Goal: Transaction & Acquisition: Book appointment/travel/reservation

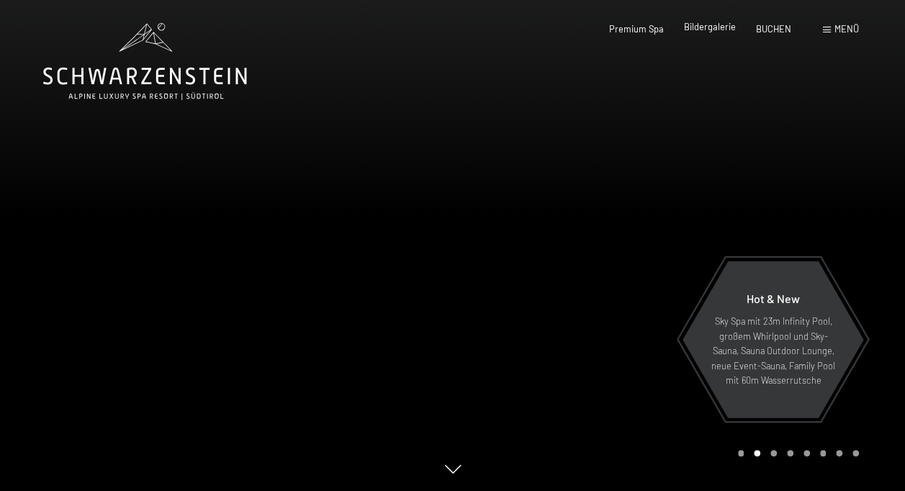
click at [697, 27] on span "Bildergalerie" at bounding box center [710, 27] width 52 height 12
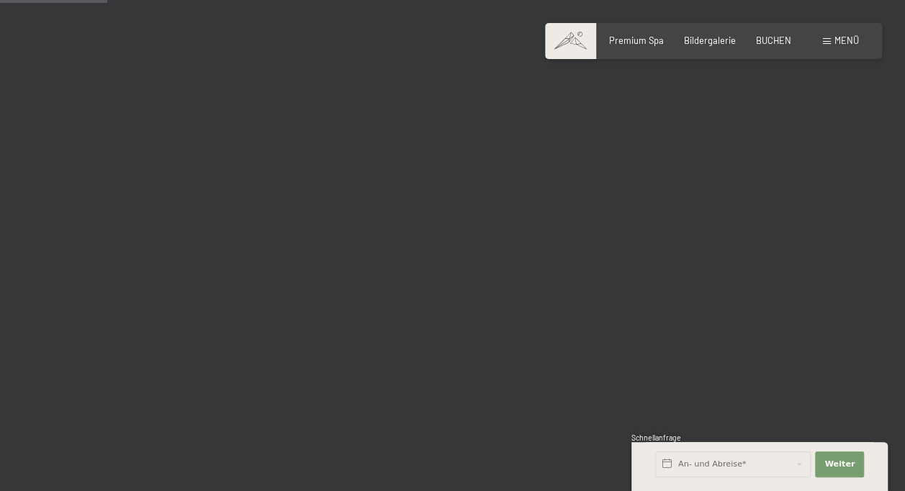
scroll to position [1511, 0]
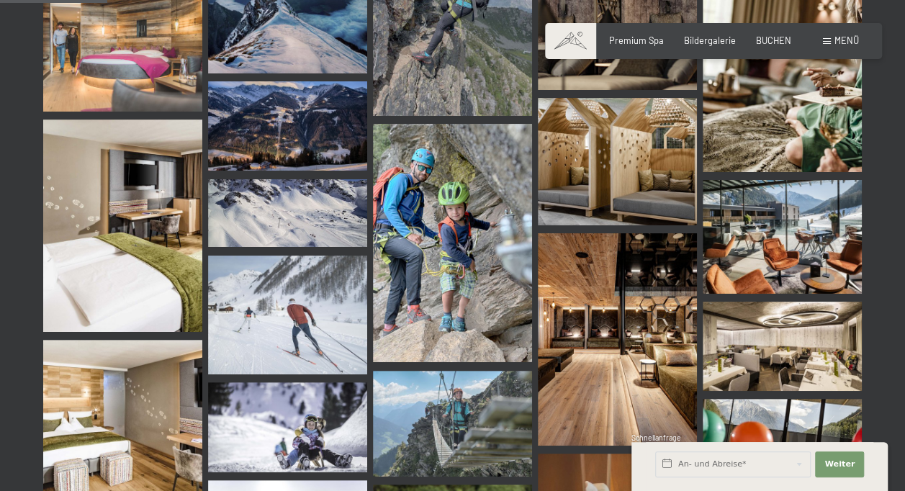
click at [829, 40] on span at bounding box center [826, 41] width 8 height 6
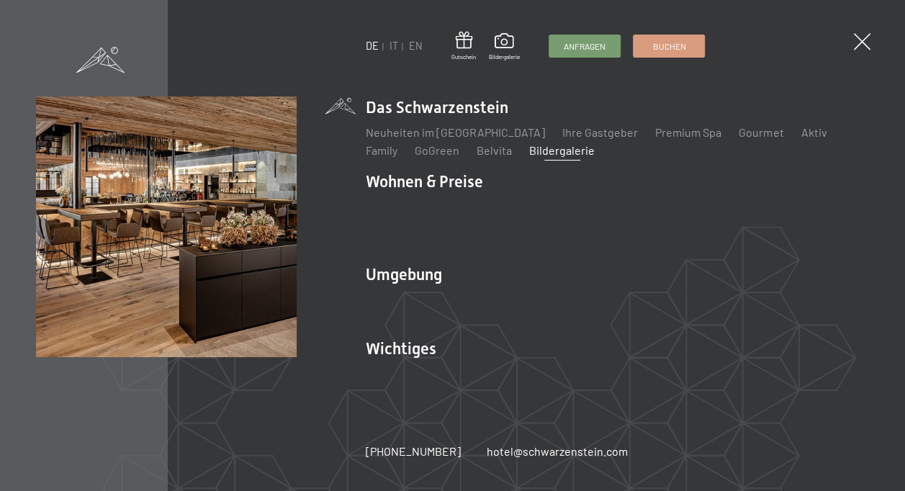
scroll to position [1525, 0]
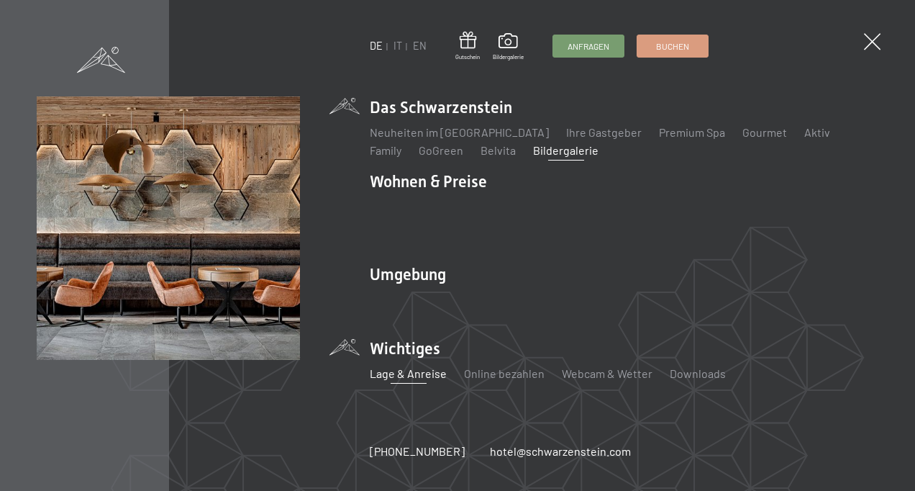
click at [438, 366] on link "Lage & Anreise" at bounding box center [408, 373] width 77 height 14
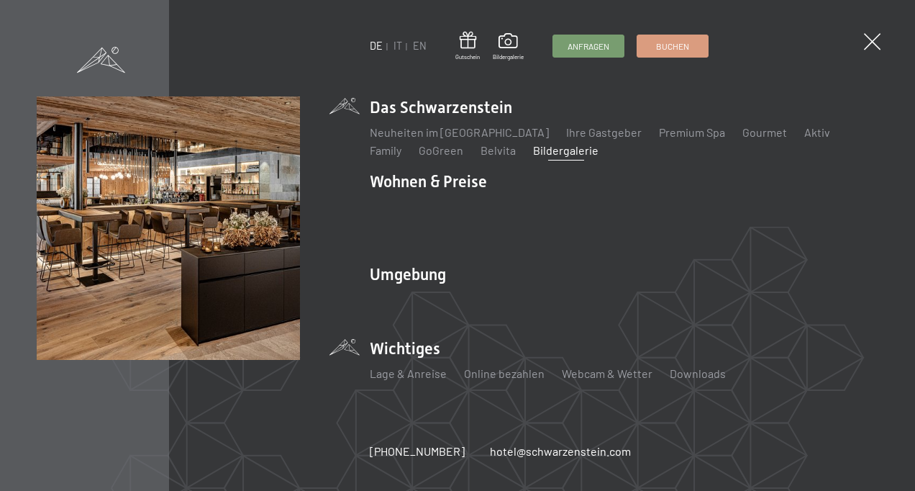
click at [864, 39] on span at bounding box center [872, 41] width 17 height 17
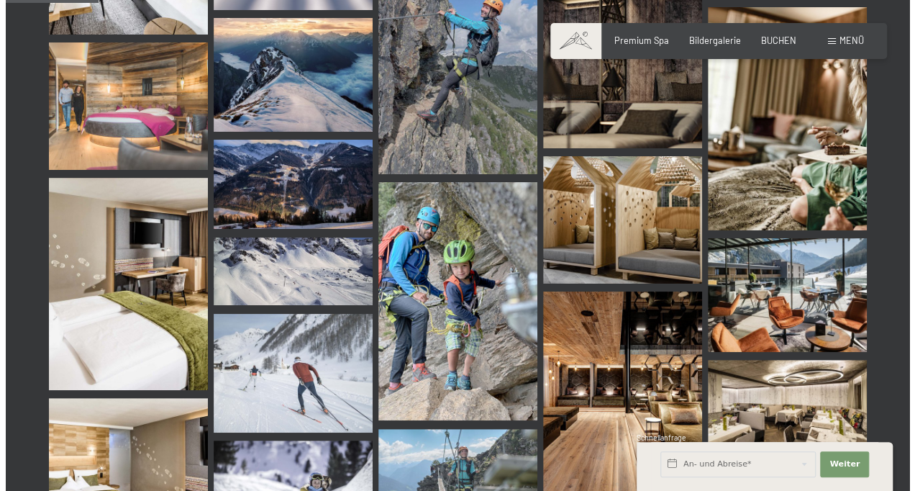
scroll to position [1309, 0]
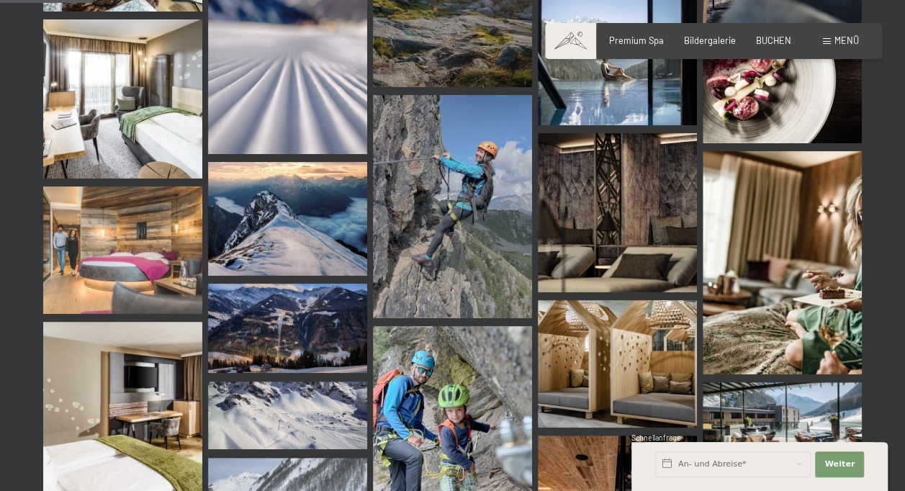
click at [835, 42] on span "Menü" at bounding box center [846, 41] width 24 height 12
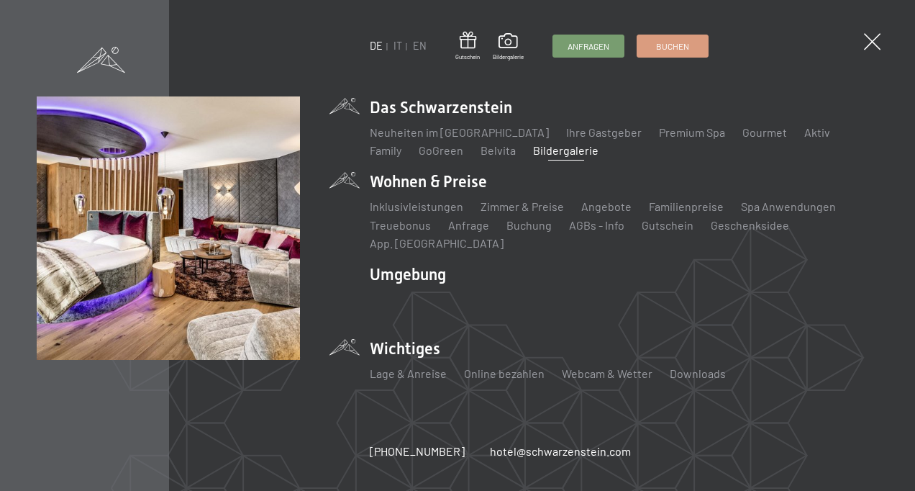
click at [449, 191] on li "Wohnen & Preise Inklusivleistungen Zimmer & Preise Liste Angebote Liste Familie…" at bounding box center [624, 211] width 509 height 81
click at [398, 213] on link "Inklusivleistungen" at bounding box center [417, 206] width 94 height 14
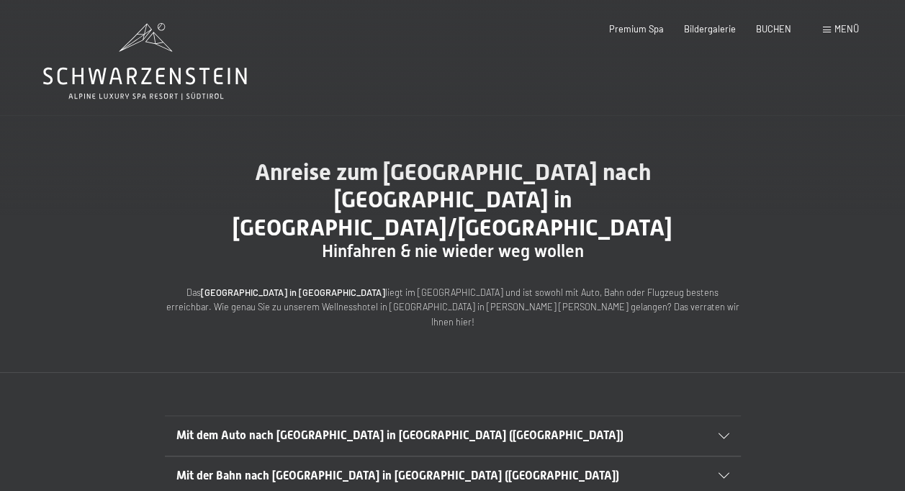
scroll to position [72, 0]
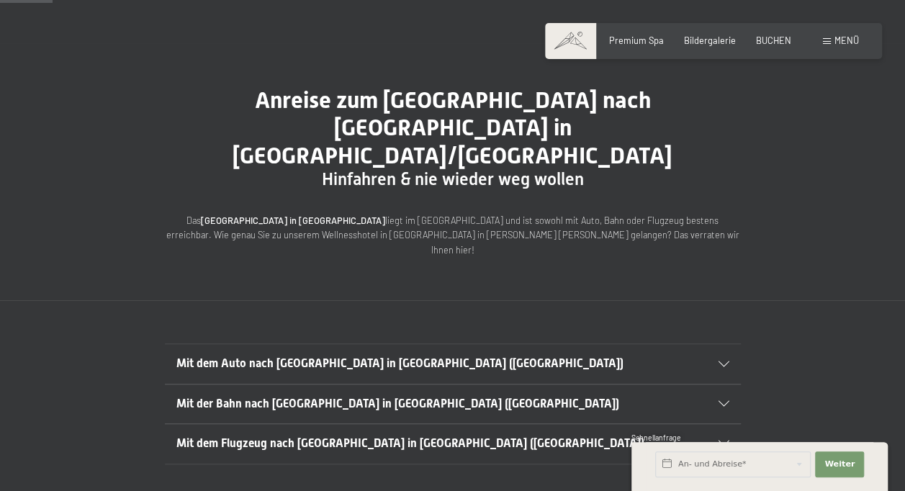
click at [358, 436] on span "Mit dem Flugzeug nach [GEOGRAPHIC_DATA] in [GEOGRAPHIC_DATA] ([GEOGRAPHIC_DATA])" at bounding box center [410, 443] width 468 height 14
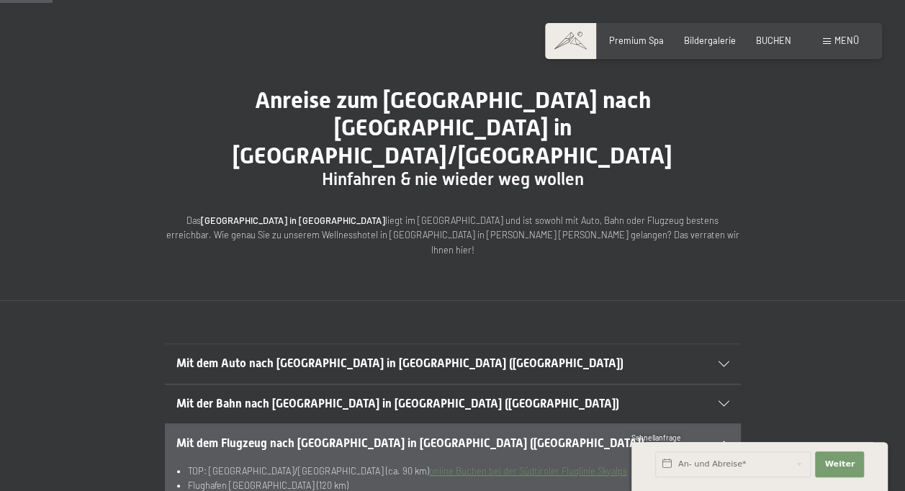
click at [377, 435] on h2 "Mit dem Flugzeug nach Luttach in Südtirol (Italien)" at bounding box center [424, 443] width 497 height 16
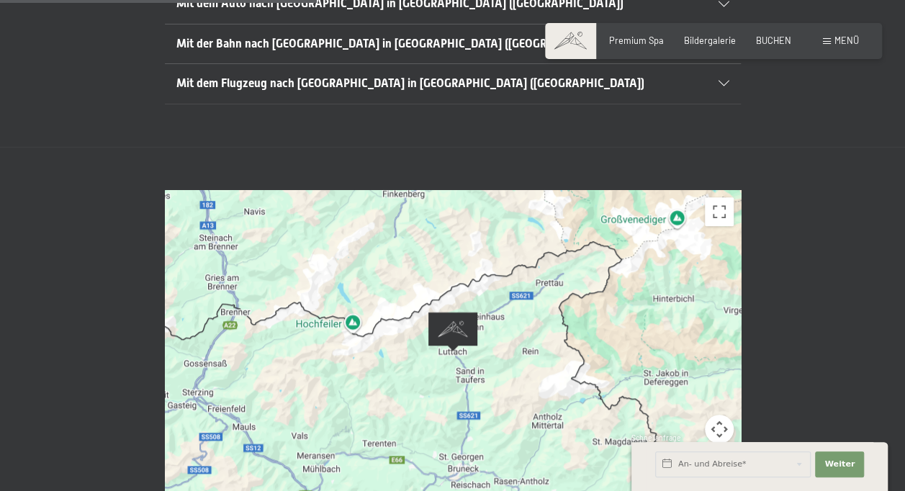
scroll to position [504, 0]
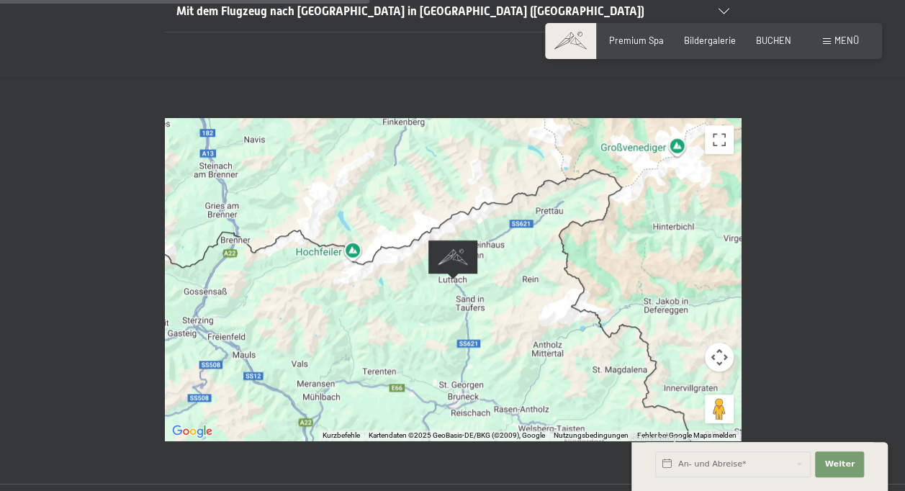
click at [396, 352] on div at bounding box center [453, 279] width 576 height 322
click at [720, 125] on button "Vollbildansicht ein/aus" at bounding box center [718, 139] width 29 height 29
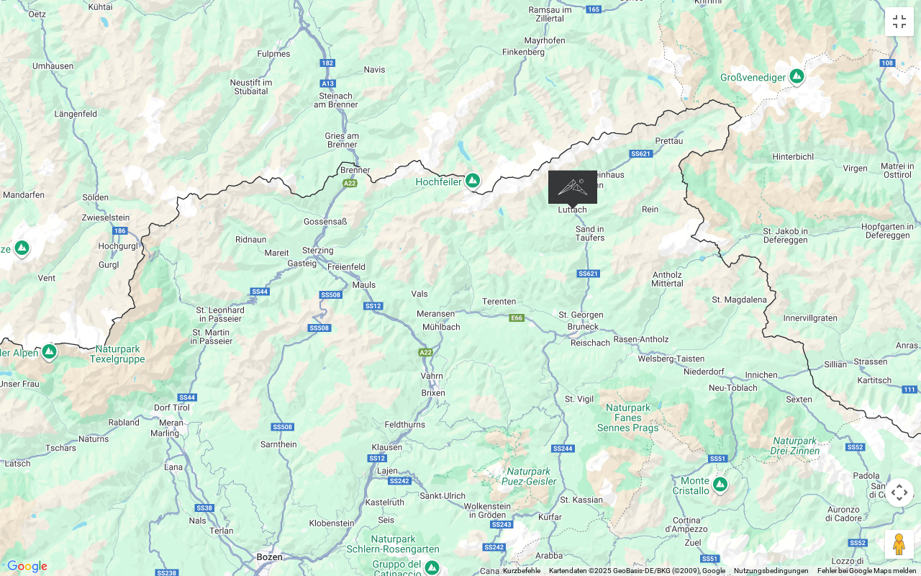
drag, startPoint x: 366, startPoint y: 380, endPoint x: 498, endPoint y: 298, distance: 155.8
click at [498, 298] on div at bounding box center [460, 288] width 921 height 576
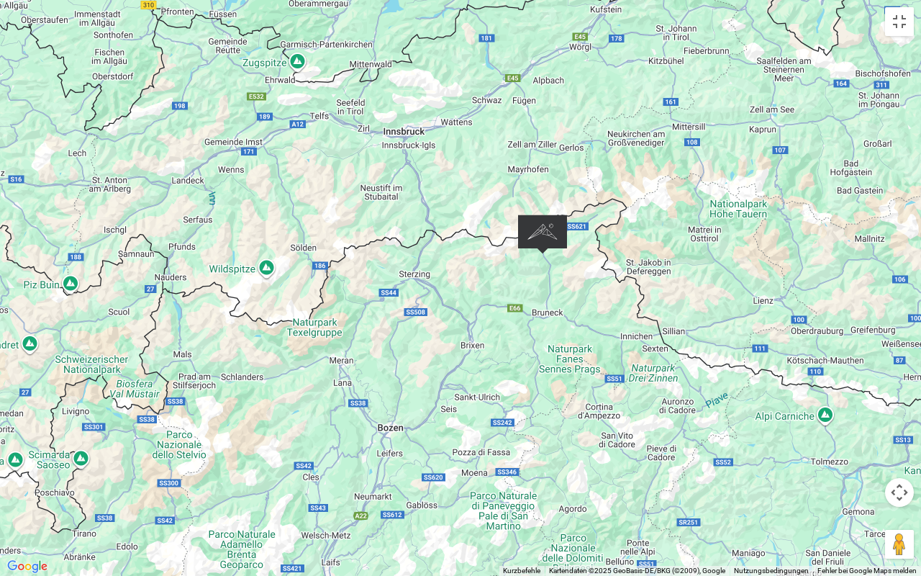
click at [904, 36] on div at bounding box center [460, 288] width 921 height 576
click at [894, 22] on button "Vollbildansicht ein/aus" at bounding box center [899, 21] width 29 height 29
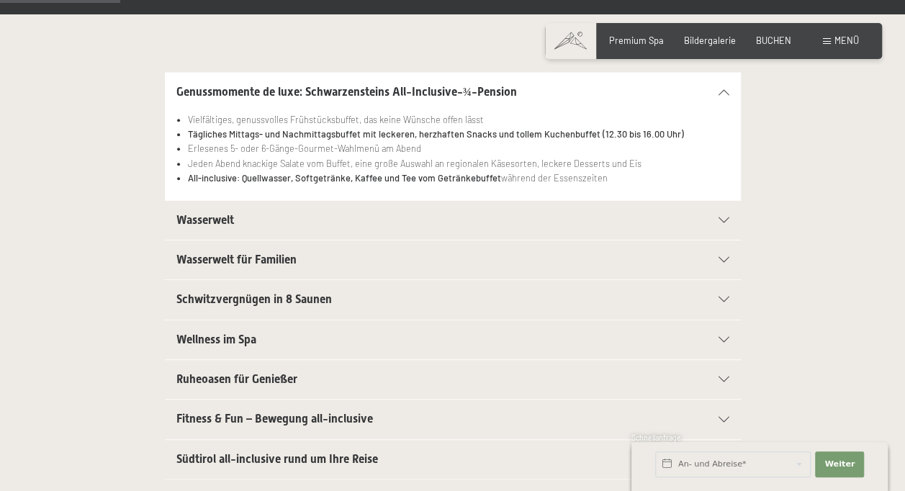
scroll to position [360, 0]
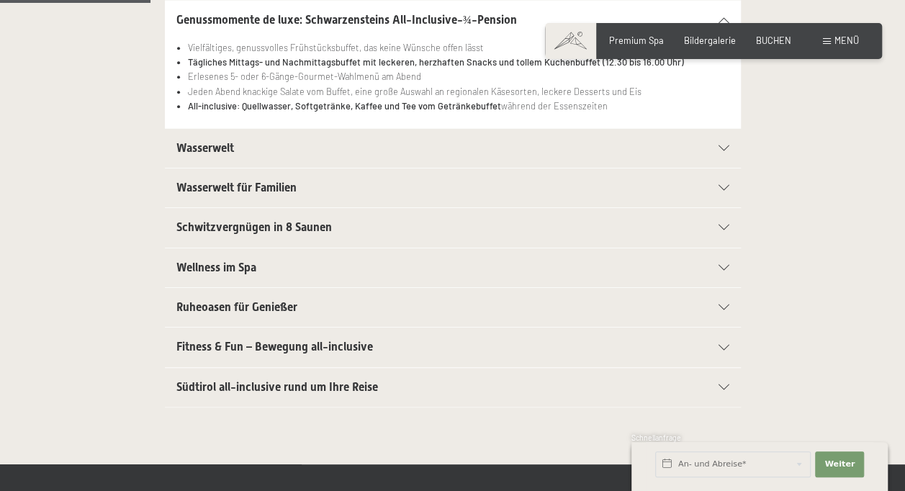
click at [380, 339] on h2 "Fitness & Fun – Bewegung all-inclusive" at bounding box center [424, 347] width 497 height 16
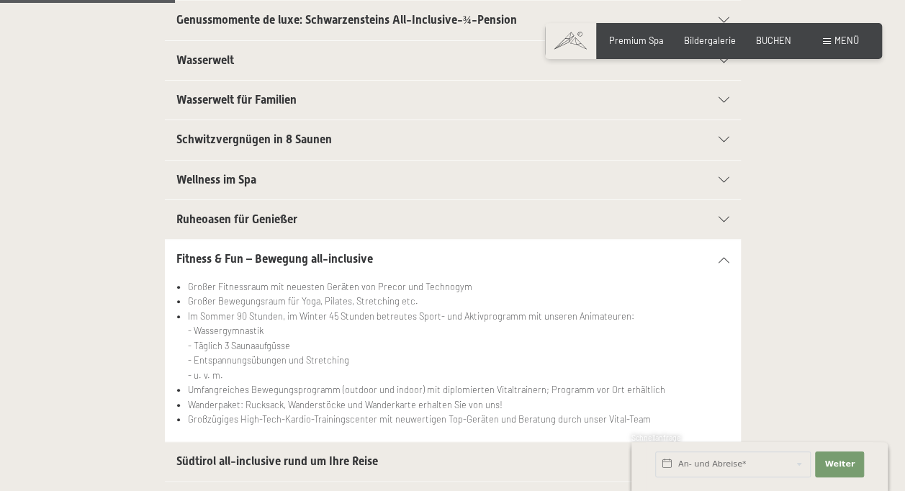
scroll to position [432, 0]
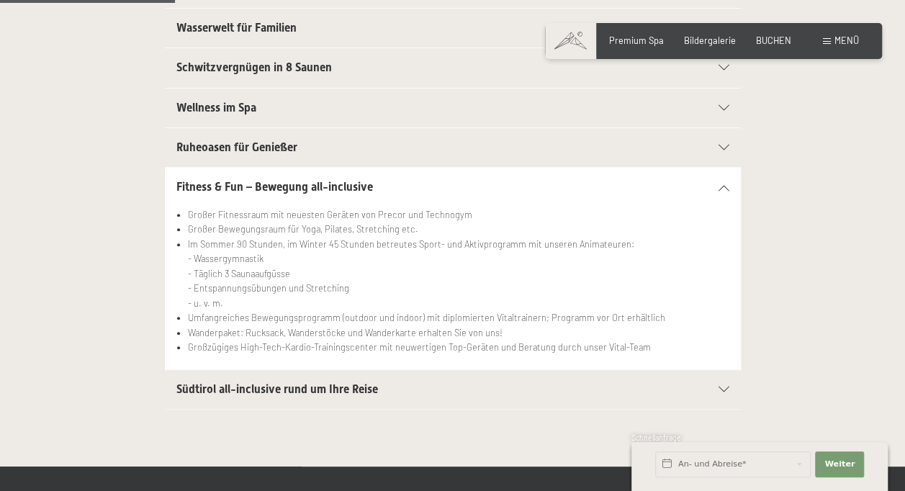
click at [317, 382] on span "Südtirol all-inclusive rund um Ihre Reise" at bounding box center [276, 389] width 201 height 14
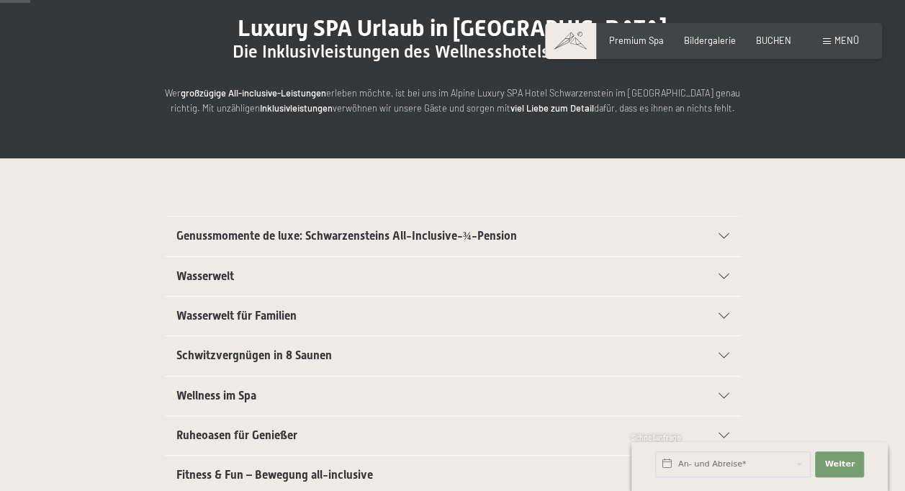
scroll to position [0, 0]
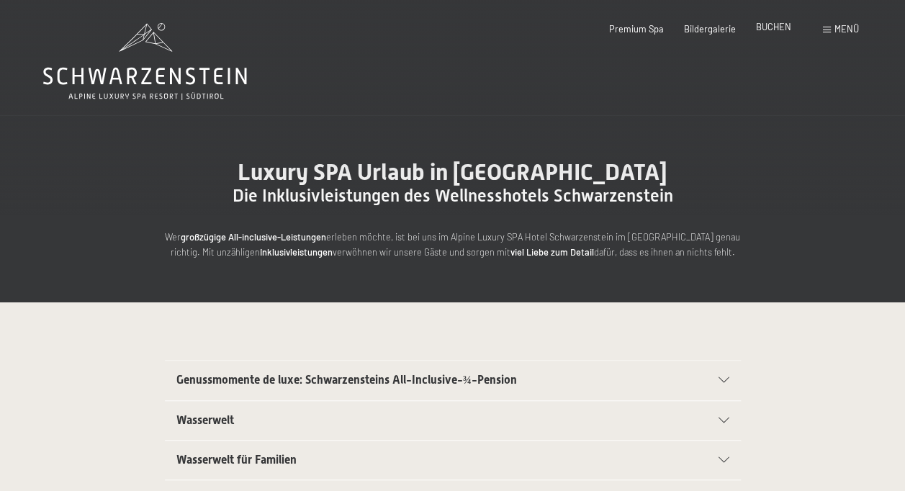
click at [786, 30] on span "BUCHEN" at bounding box center [773, 27] width 35 height 12
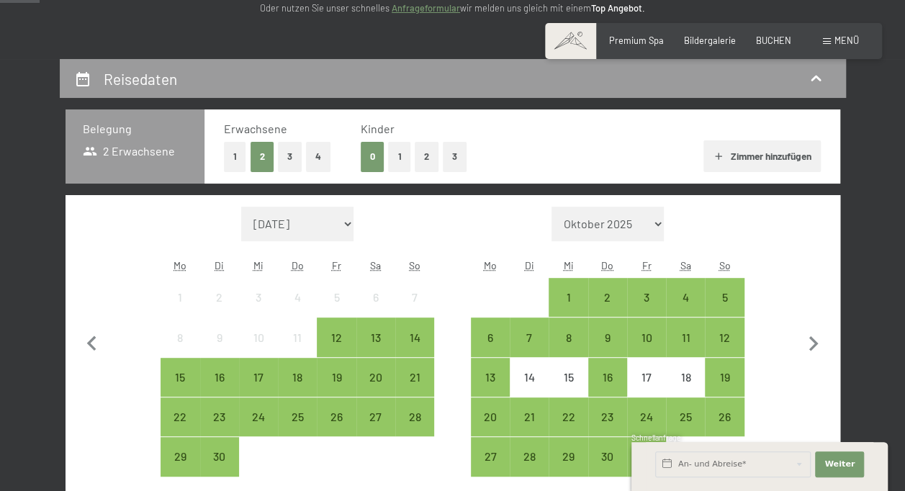
scroll to position [288, 0]
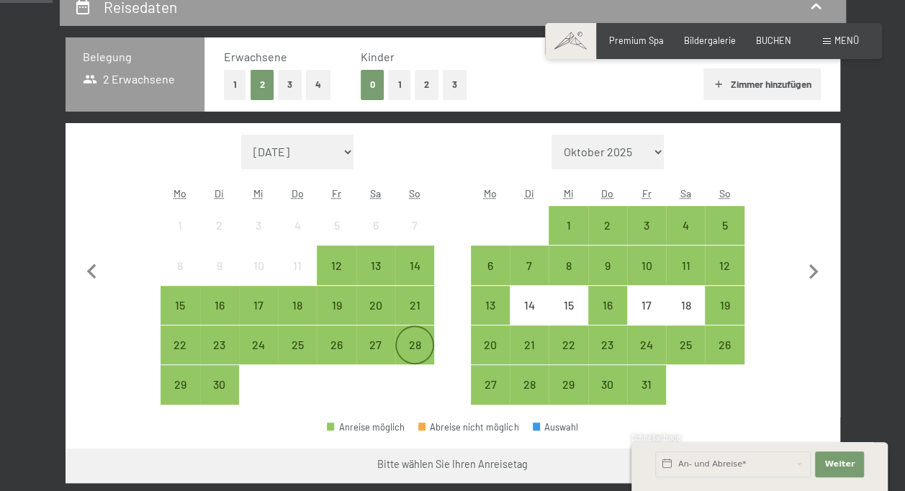
click at [417, 347] on div "28" at bounding box center [414, 357] width 36 height 36
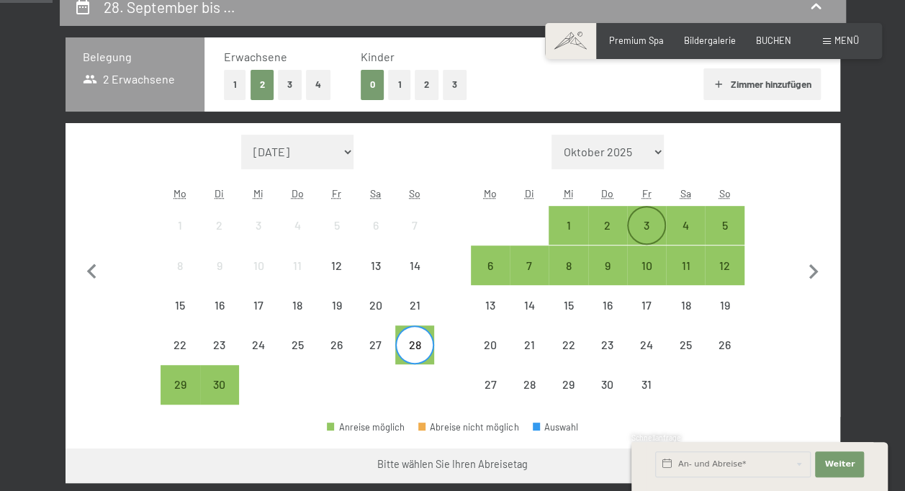
click at [651, 224] on div "3" at bounding box center [646, 237] width 36 height 36
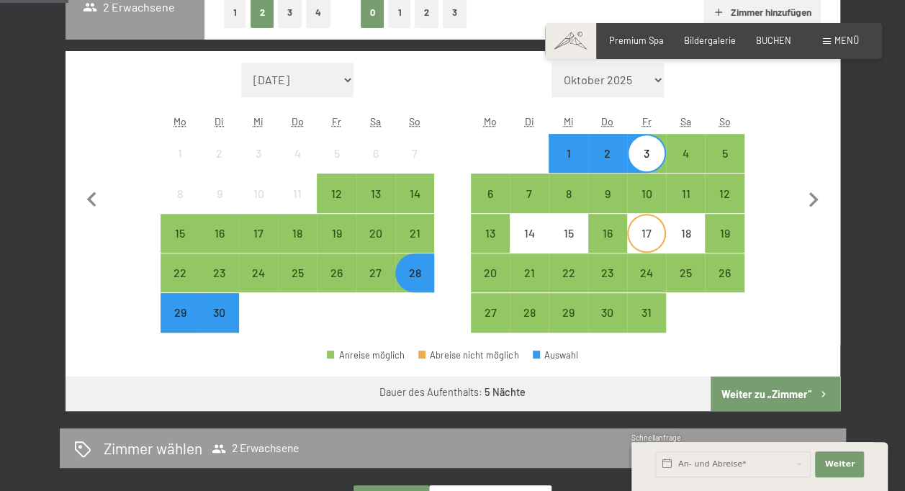
scroll to position [432, 0]
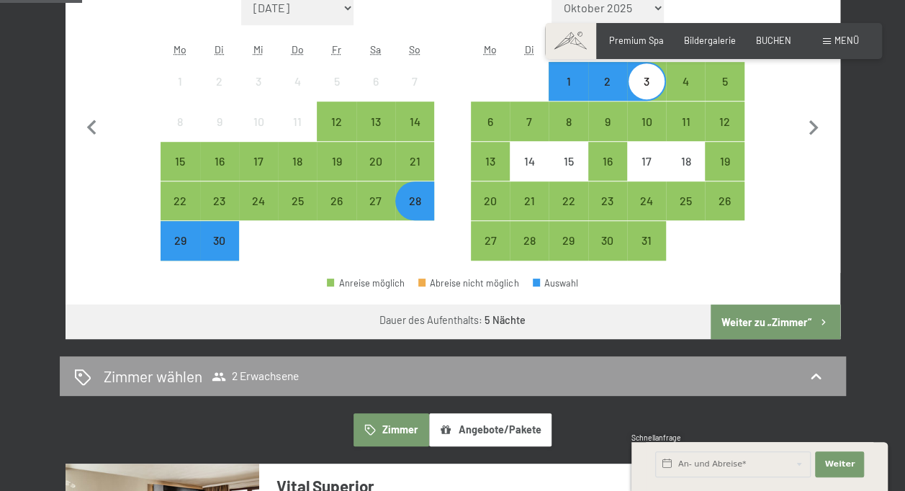
click at [757, 328] on button "Weiter zu „Zimmer“" at bounding box center [774, 321] width 129 height 35
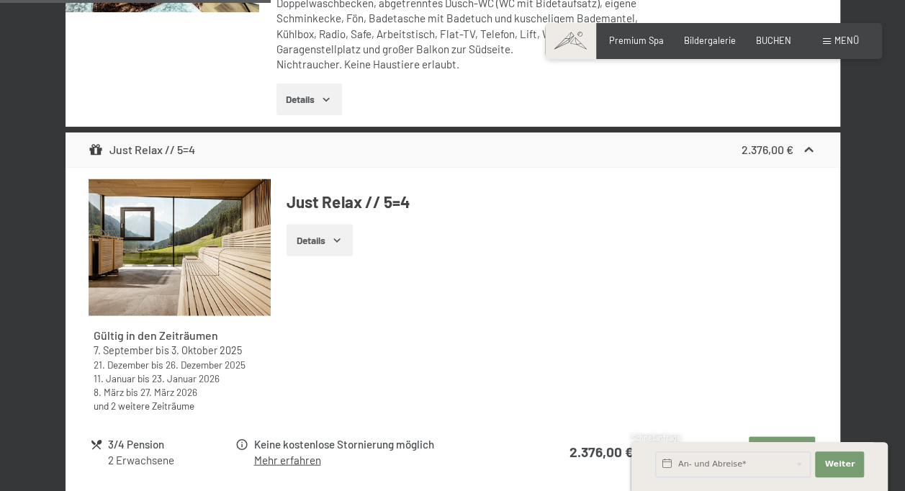
scroll to position [1282, 0]
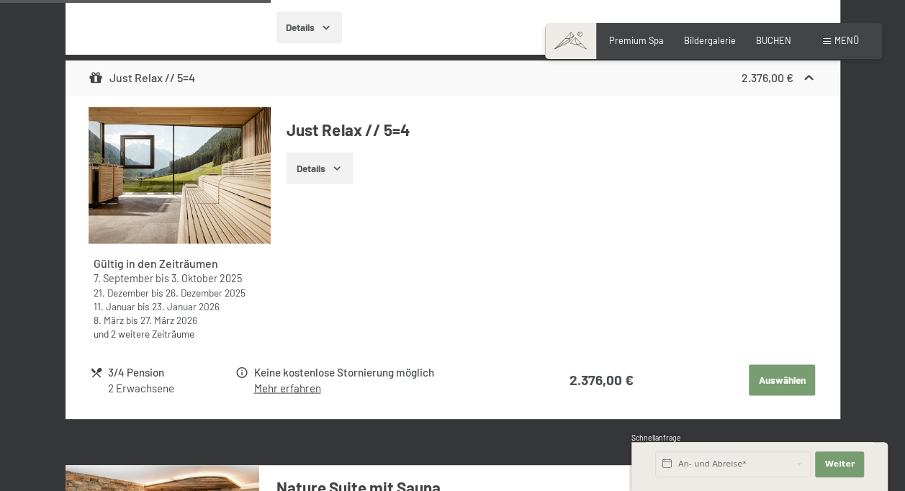
click at [341, 173] on icon "button" at bounding box center [337, 168] width 12 height 12
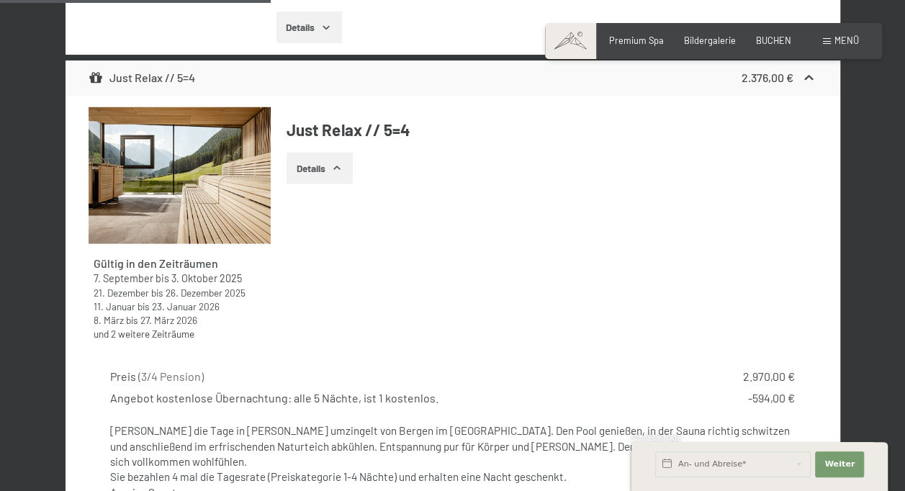
click at [341, 173] on icon "button" at bounding box center [337, 168] width 12 height 12
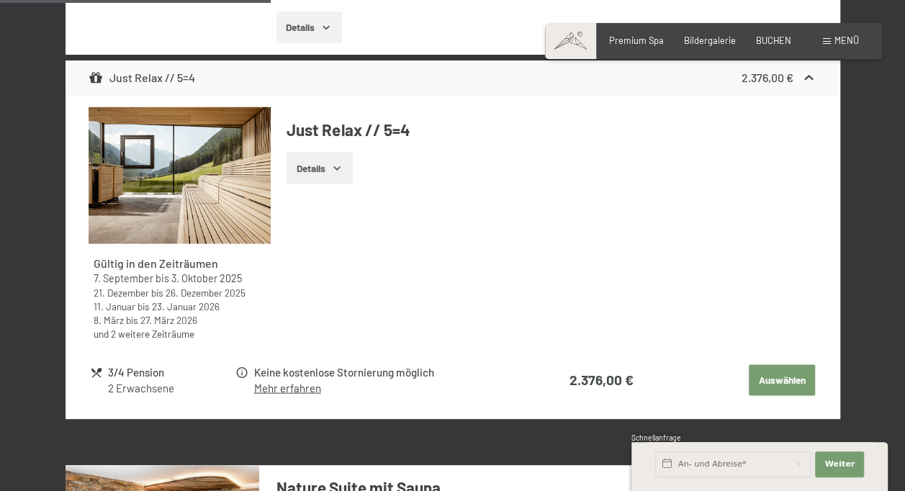
click at [341, 173] on icon "button" at bounding box center [337, 168] width 12 height 12
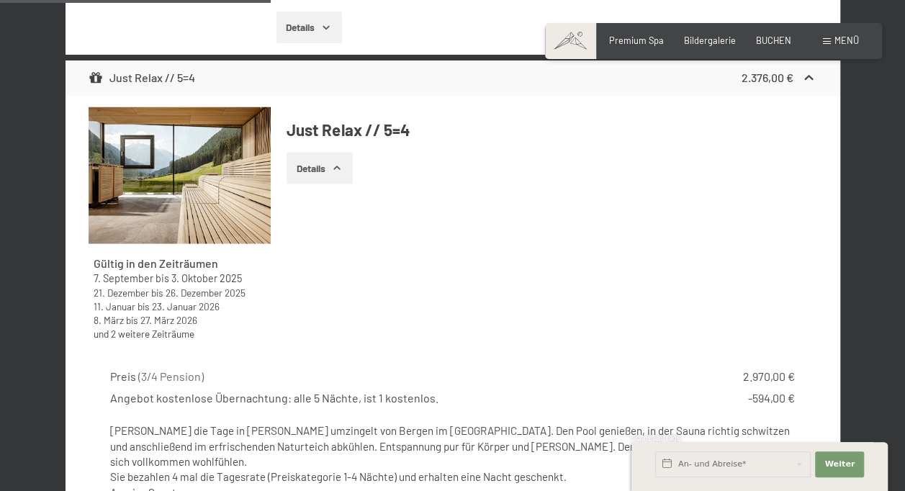
click at [341, 173] on icon "button" at bounding box center [337, 168] width 12 height 12
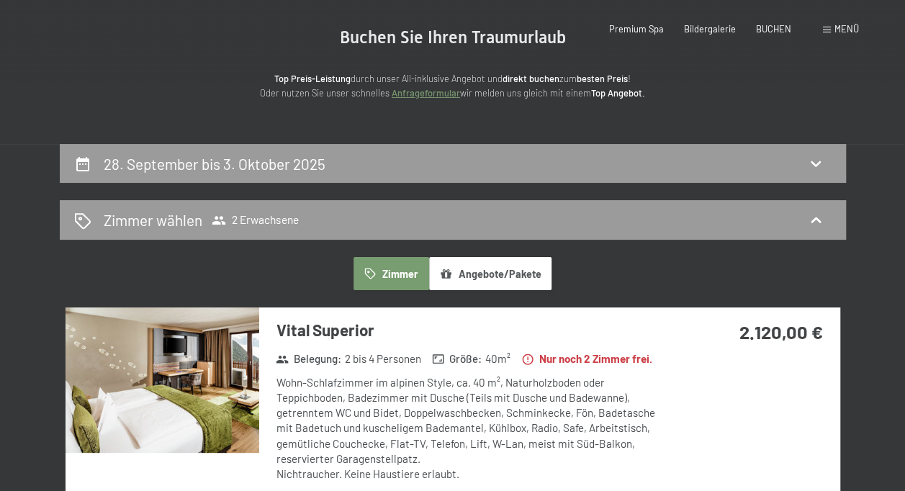
scroll to position [0, 0]
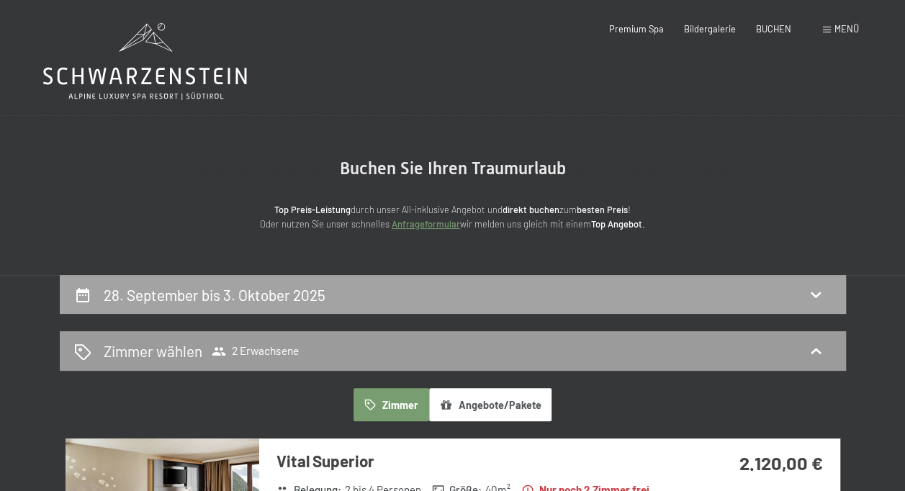
click at [517, 278] on div "28. September bis 3. Oktober 2025" at bounding box center [453, 295] width 786 height 40
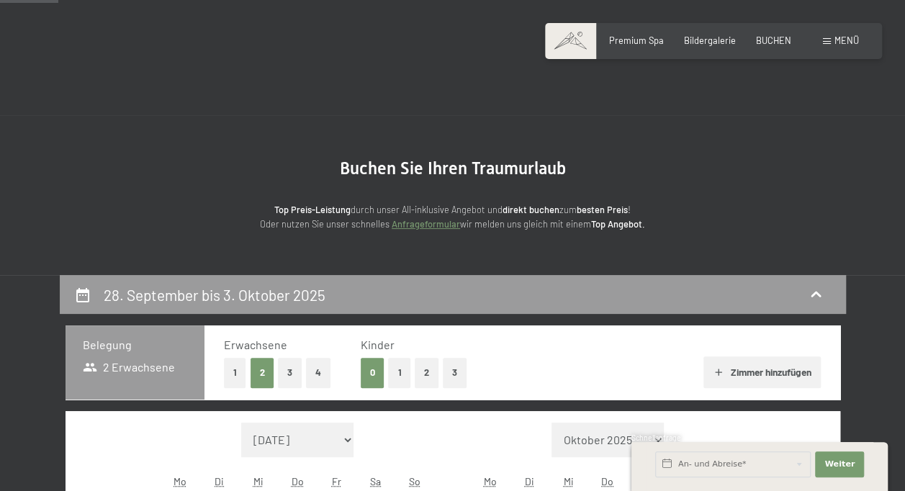
scroll to position [275, 0]
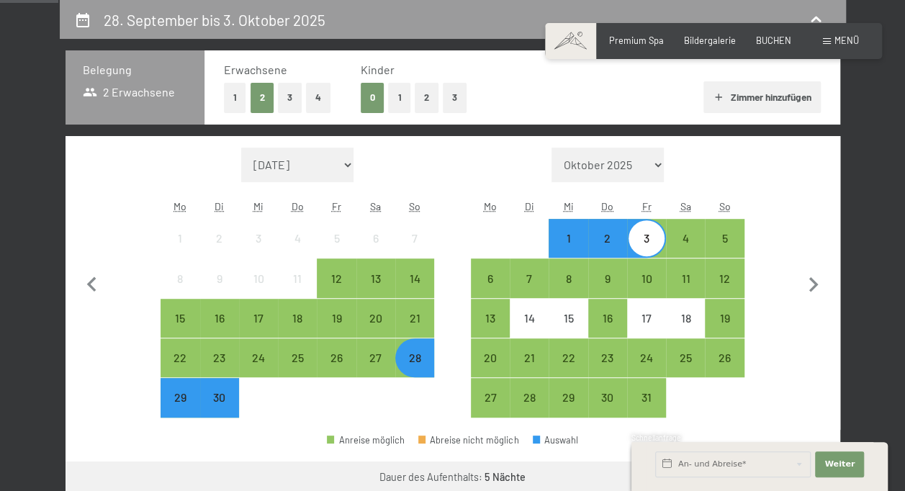
click at [647, 239] on div "3" at bounding box center [646, 250] width 36 height 36
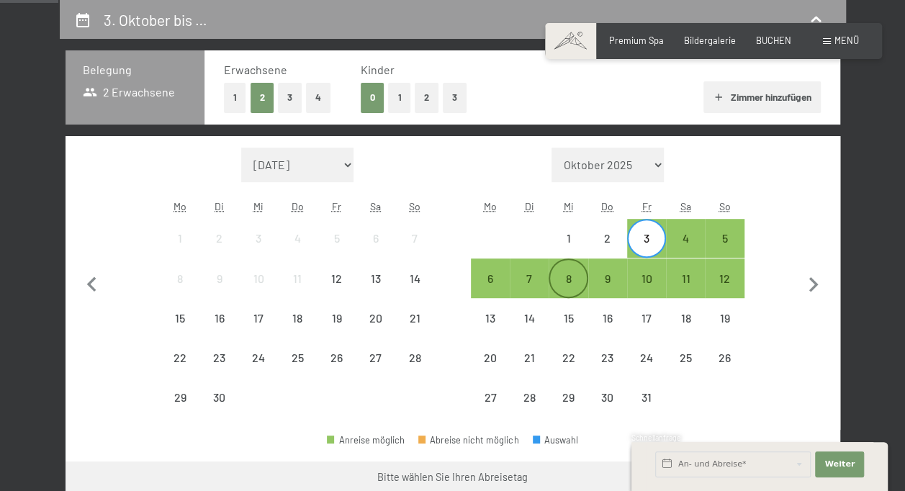
click at [571, 278] on div "8" at bounding box center [568, 291] width 36 height 36
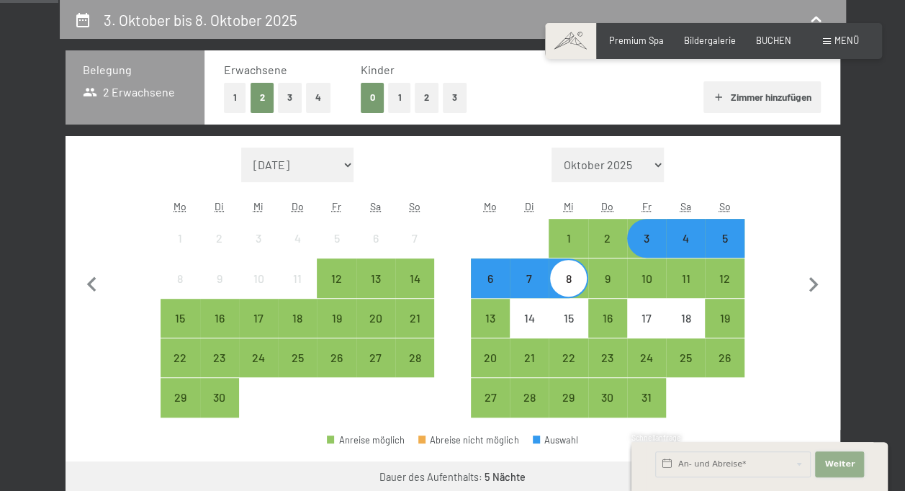
click at [837, 460] on span "Weiter" at bounding box center [839, 464] width 30 height 12
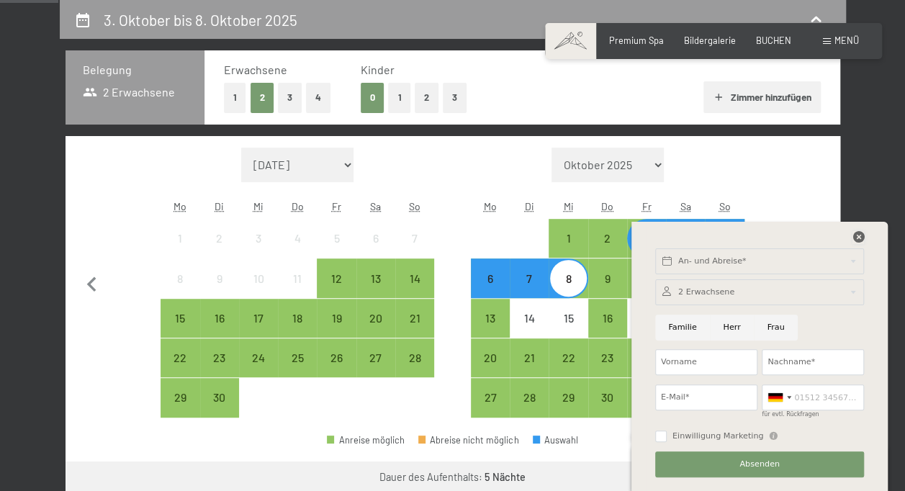
click at [860, 235] on icon at bounding box center [858, 237] width 12 height 12
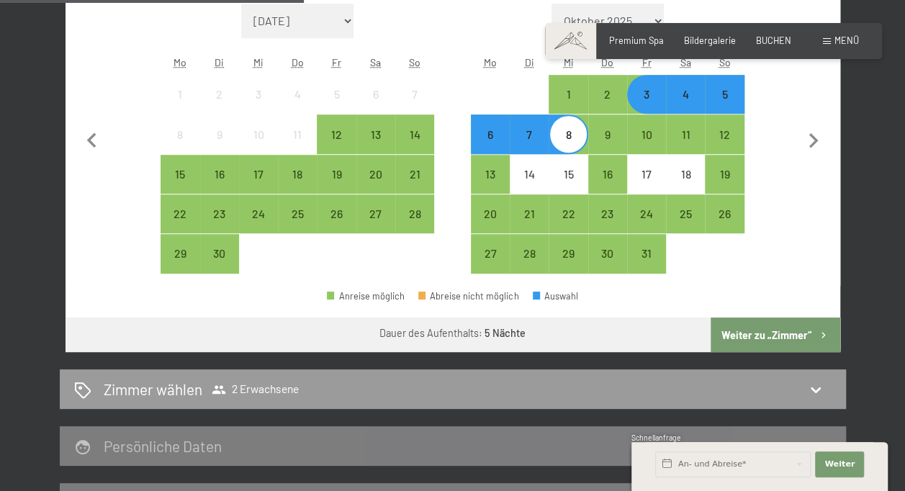
click at [740, 332] on button "Weiter zu „Zimmer“" at bounding box center [774, 334] width 129 height 35
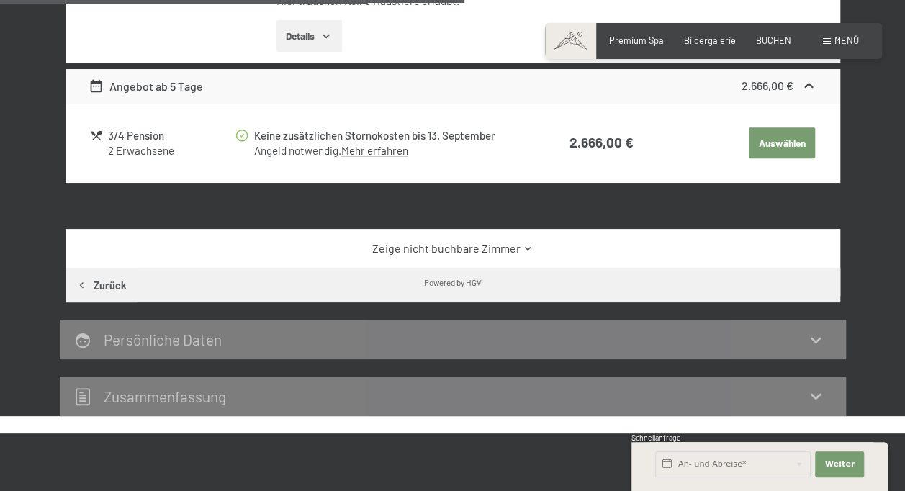
scroll to position [707, 0]
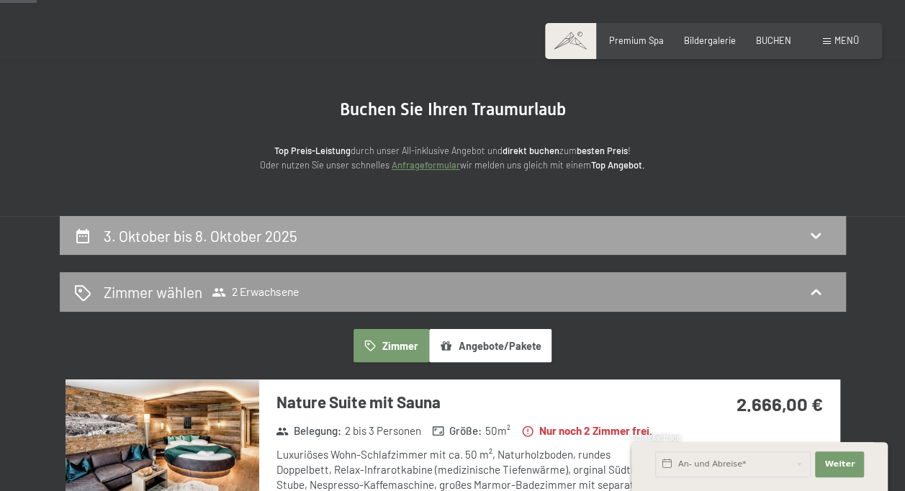
click at [449, 220] on div "3. Oktober bis 8. Oktober 2025" at bounding box center [453, 236] width 786 height 40
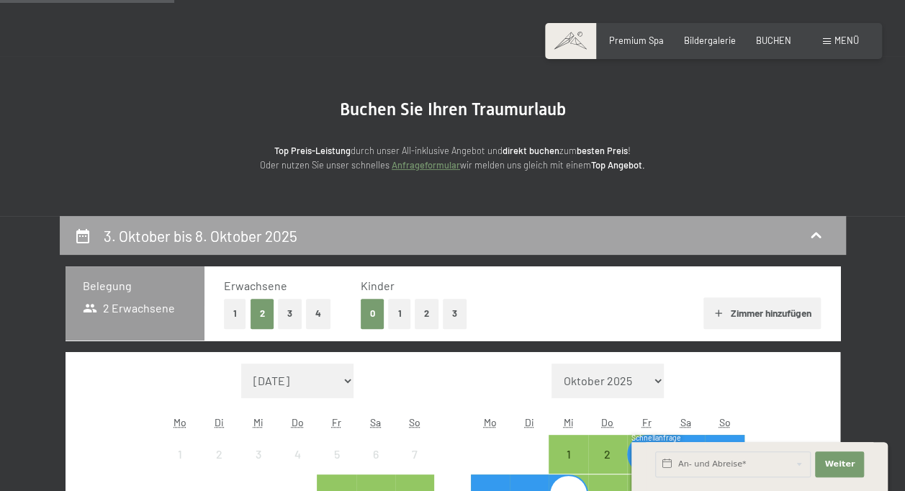
scroll to position [275, 0]
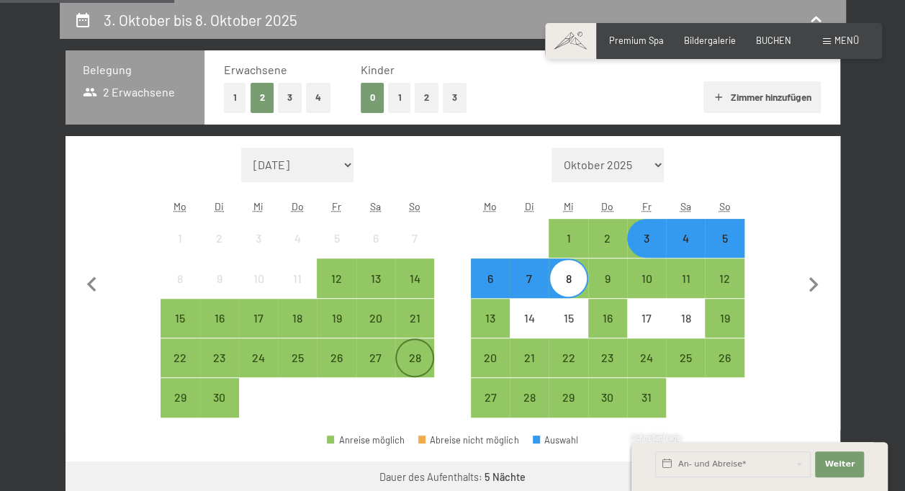
click at [412, 362] on div "28" at bounding box center [414, 370] width 36 height 36
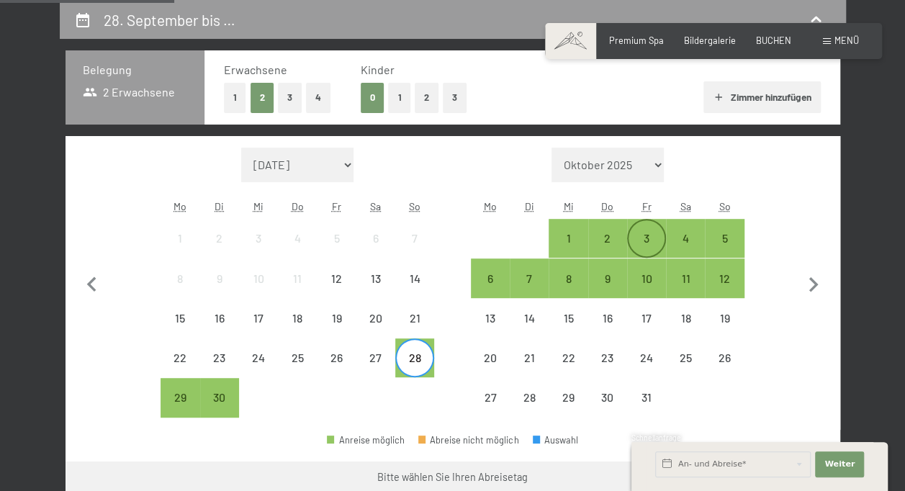
click at [643, 243] on div "3" at bounding box center [646, 250] width 36 height 36
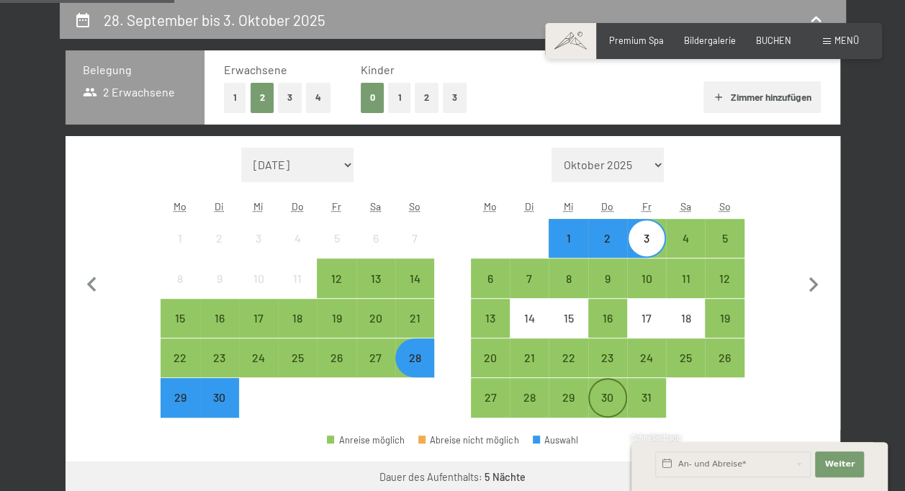
scroll to position [347, 0]
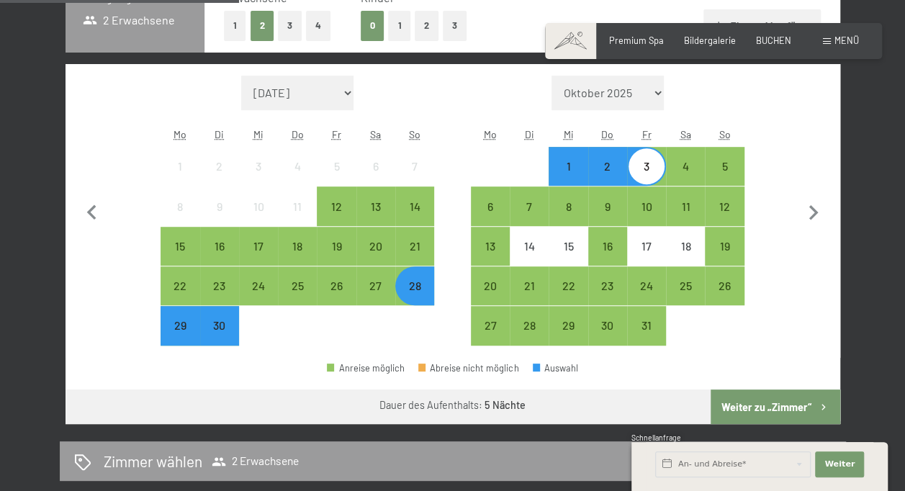
click at [772, 406] on button "Weiter zu „Zimmer“" at bounding box center [774, 406] width 129 height 35
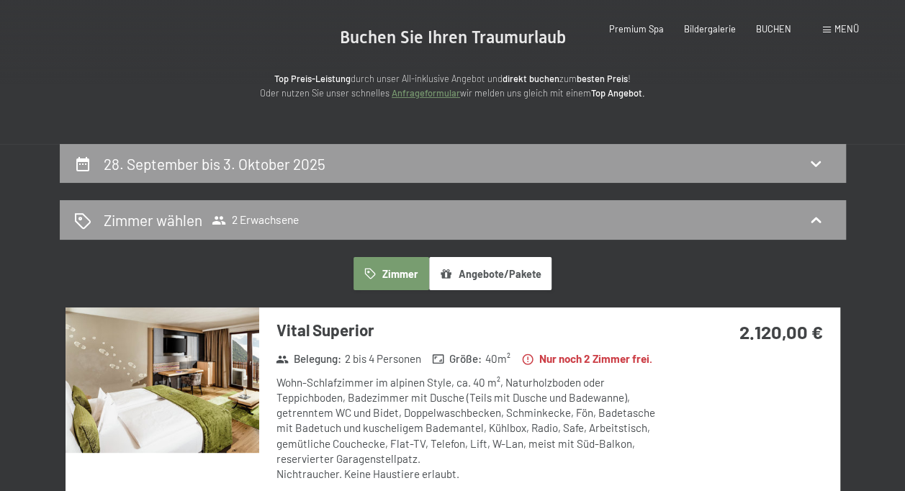
scroll to position [0, 0]
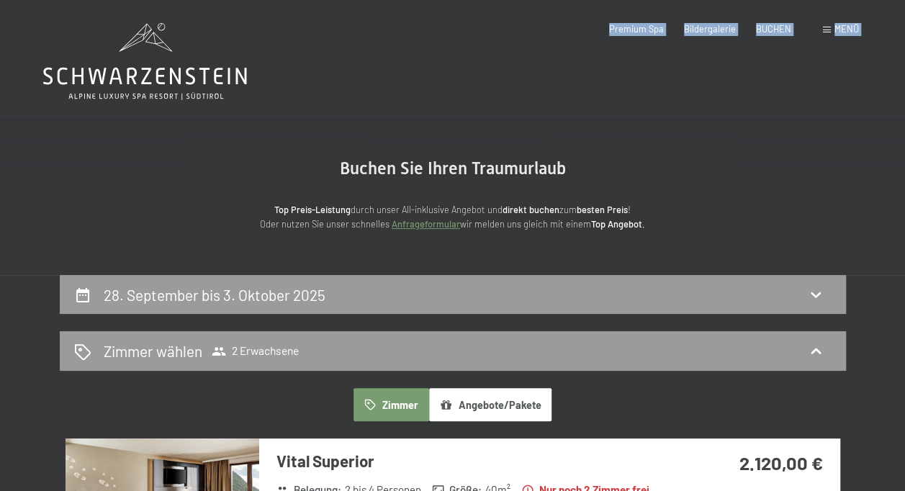
drag, startPoint x: 36, startPoint y: 36, endPoint x: 92, endPoint y: 72, distance: 66.7
click at [344, 122] on section "Buchen Sie Ihren Traumurlaub Top Preis-Leistung durch unser All-inklusive Angeb…" at bounding box center [452, 195] width 905 height 160
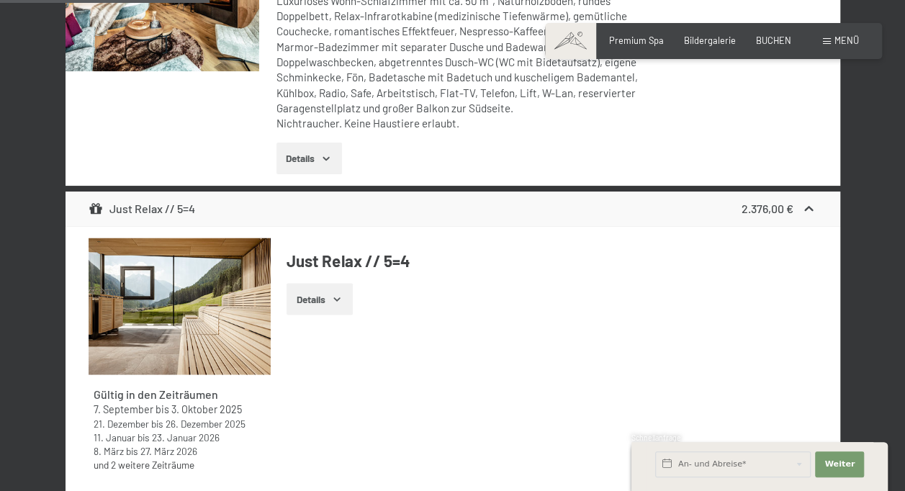
scroll to position [1007, 0]
